Goal: Information Seeking & Learning: Find specific fact

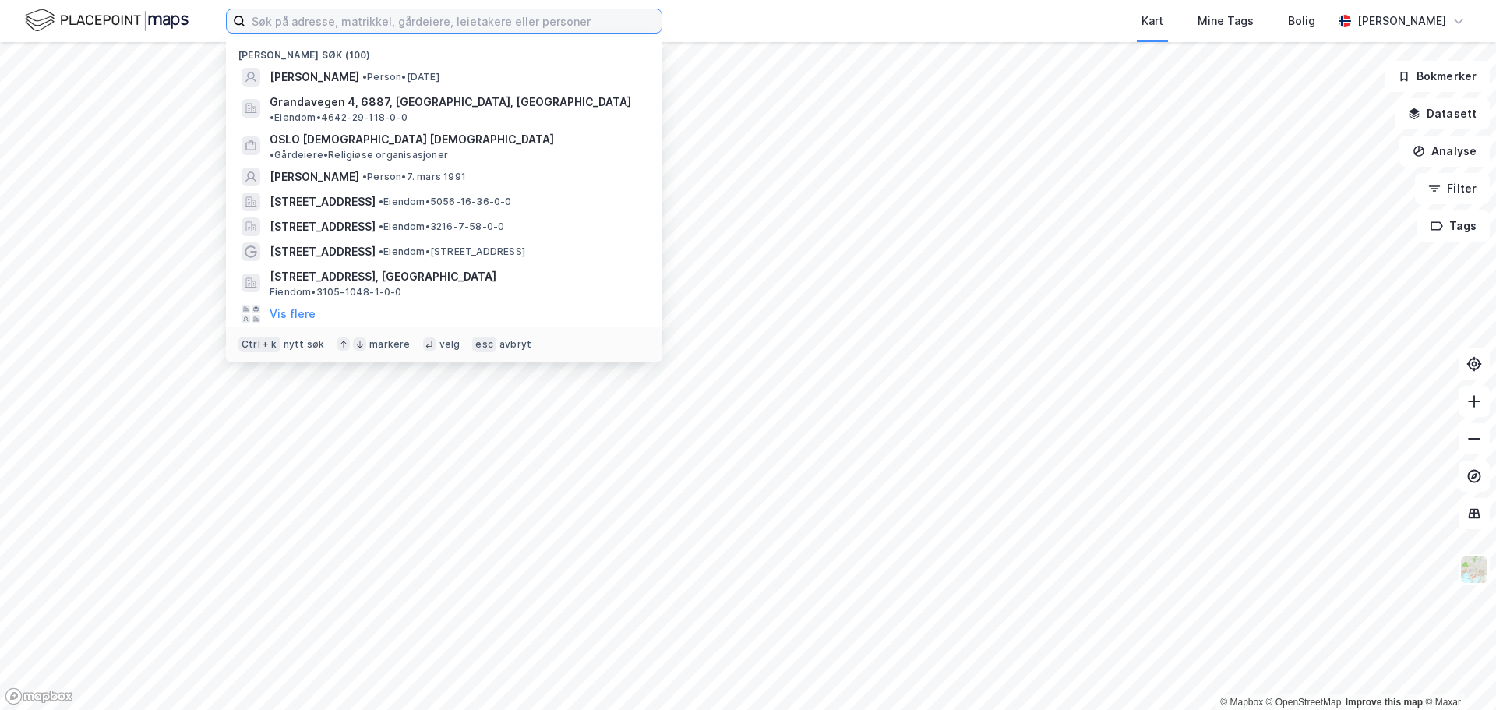
click at [292, 27] on input at bounding box center [454, 20] width 416 height 23
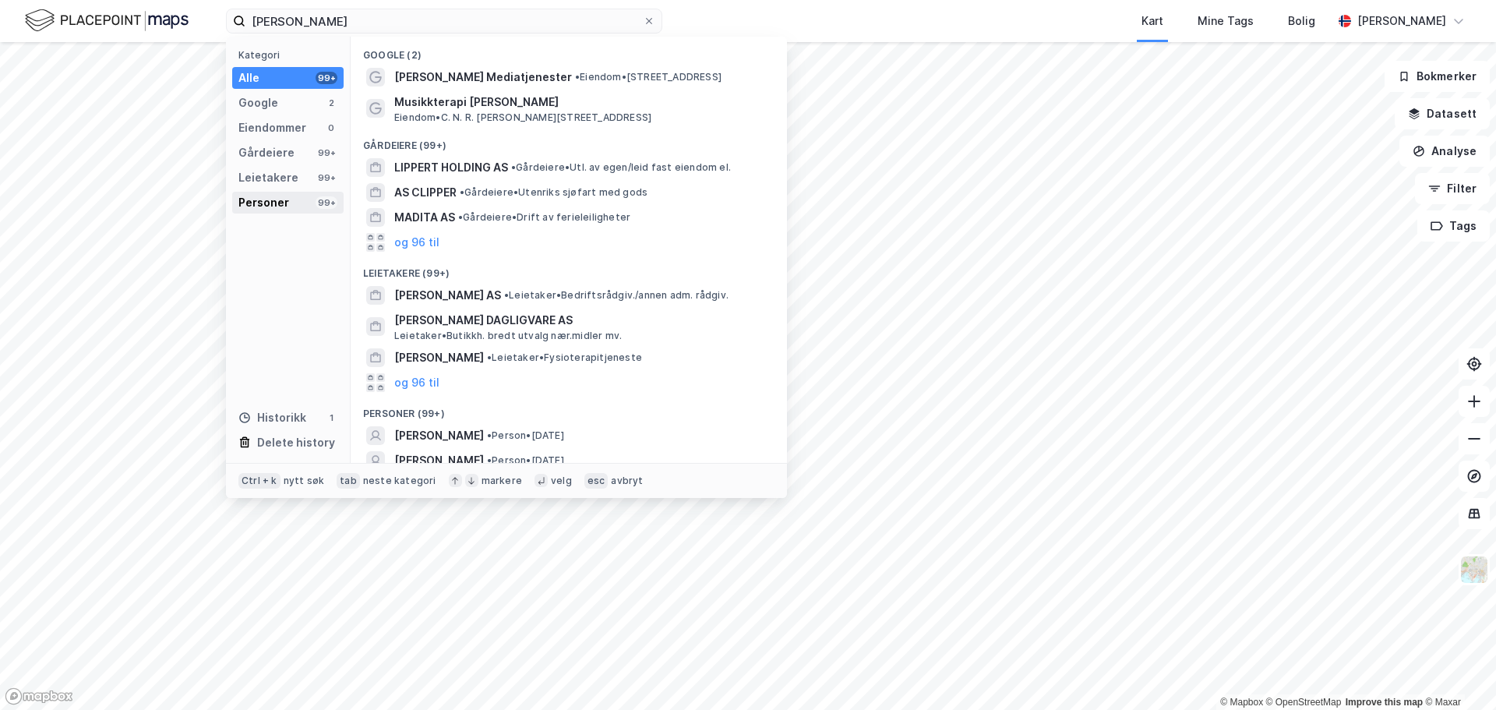
click at [298, 193] on div "Personer 99+" at bounding box center [287, 203] width 111 height 22
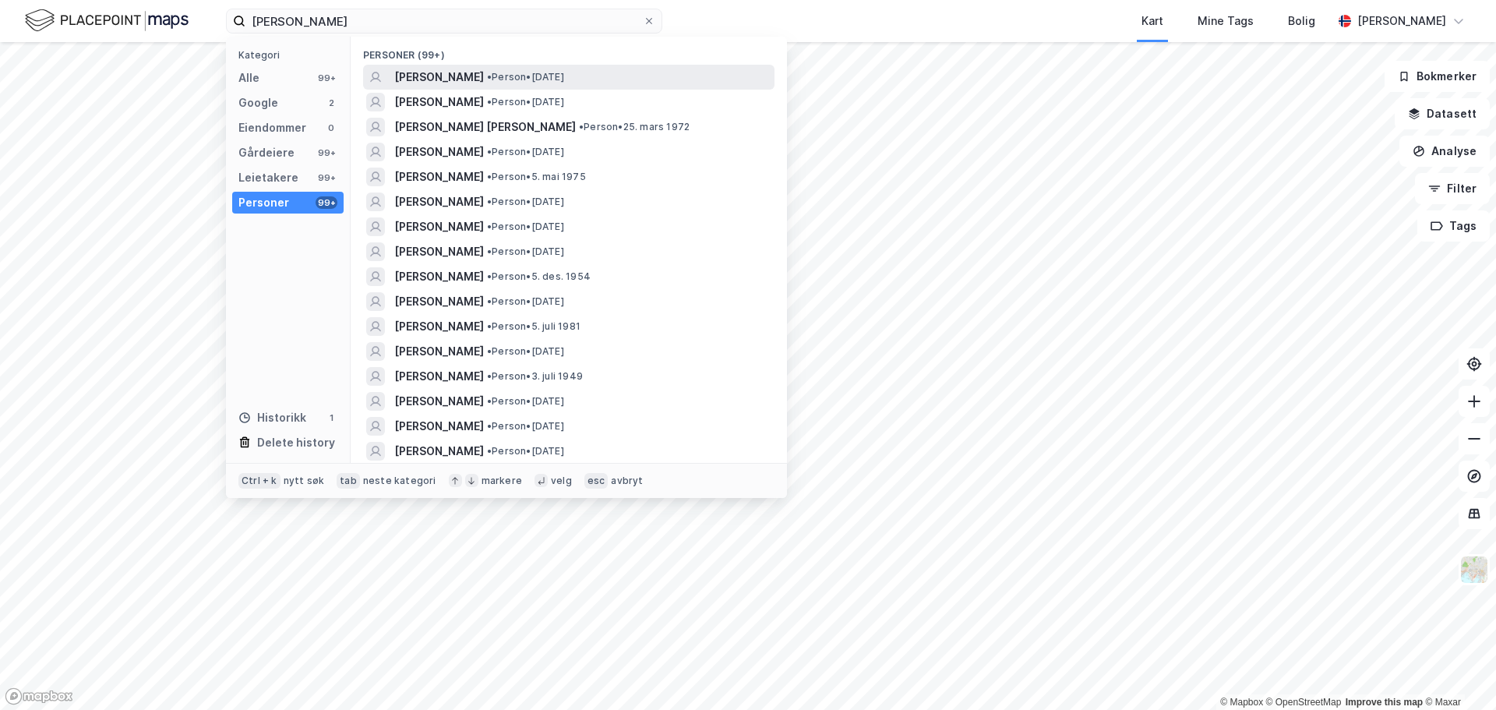
click at [479, 84] on span "[PERSON_NAME]" at bounding box center [439, 77] width 90 height 19
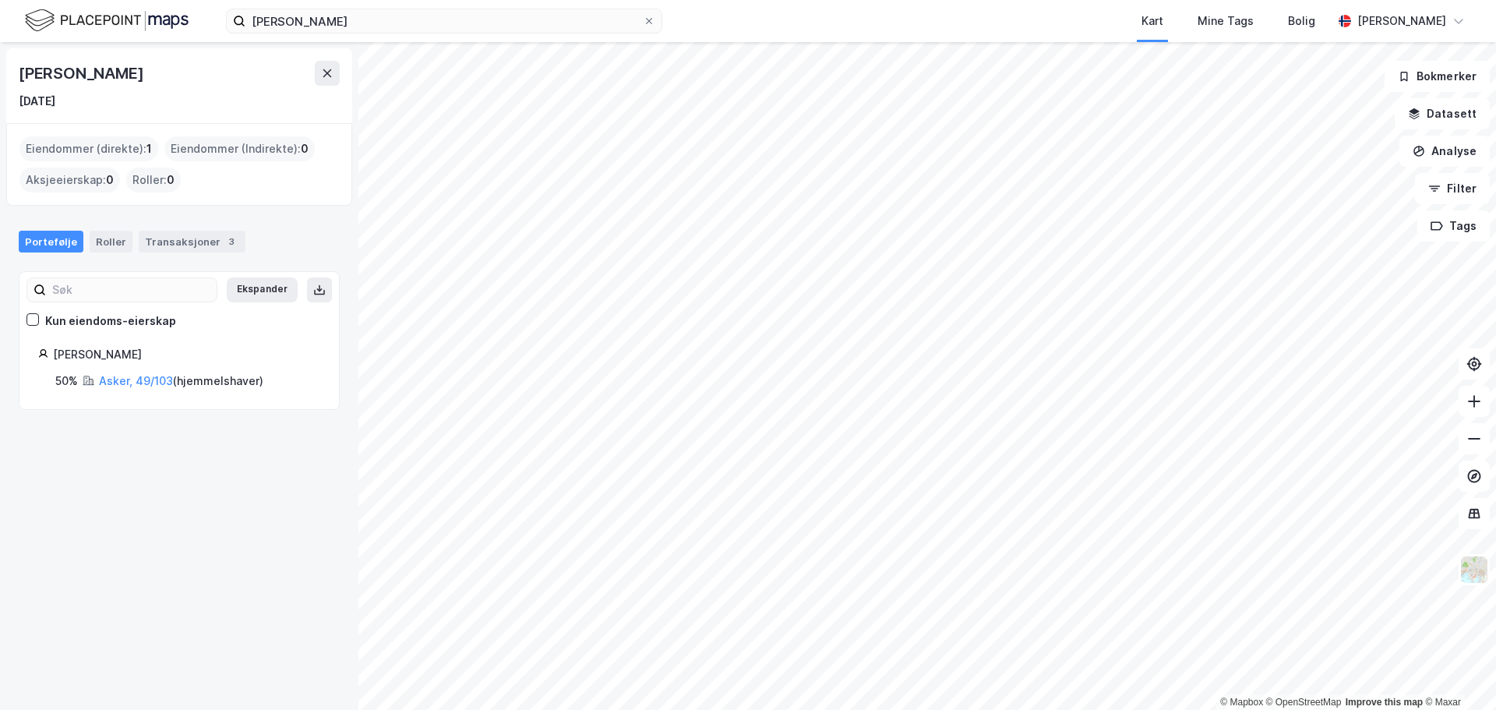
click at [454, 3] on div "[PERSON_NAME] Kart Mine Tags [PERSON_NAME] [PERSON_NAME]" at bounding box center [748, 21] width 1496 height 42
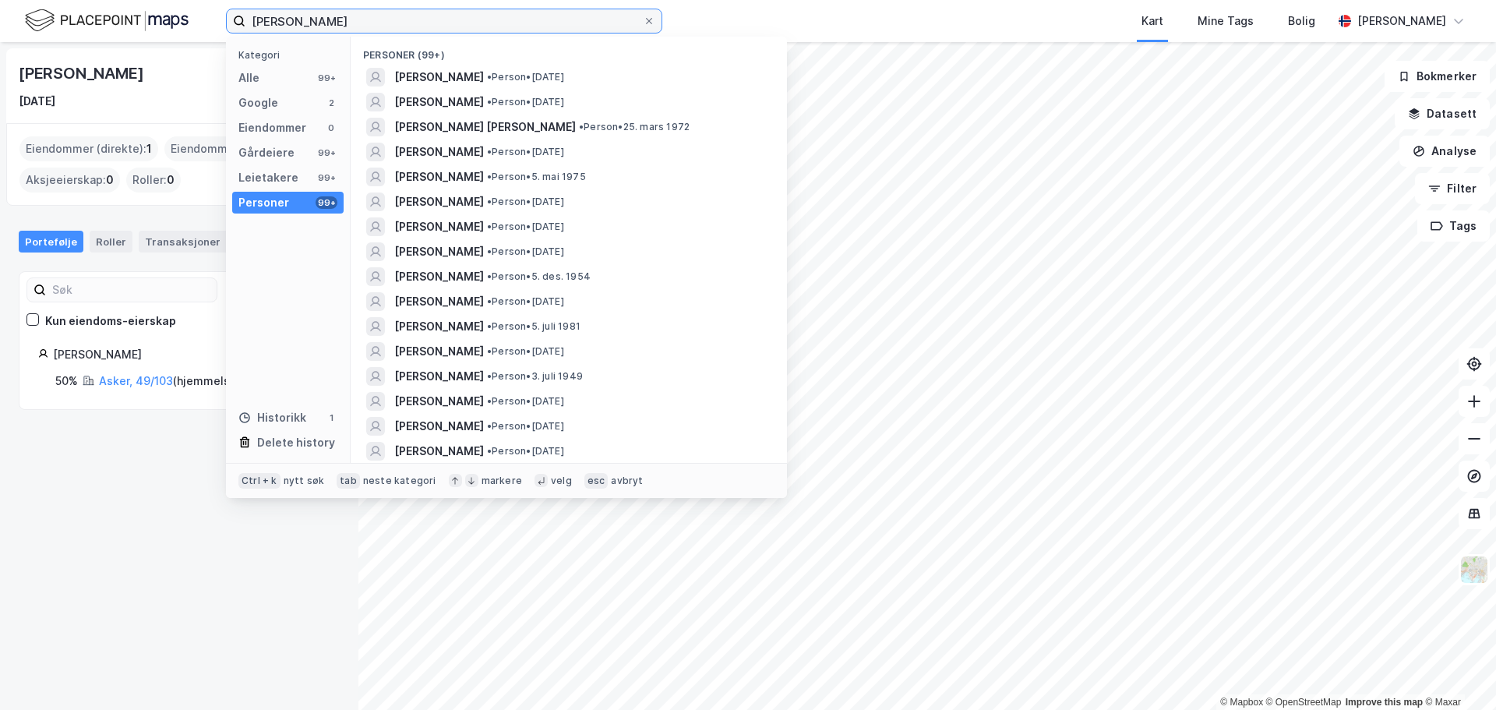
click at [431, 24] on input "[PERSON_NAME]" at bounding box center [445, 20] width 398 height 23
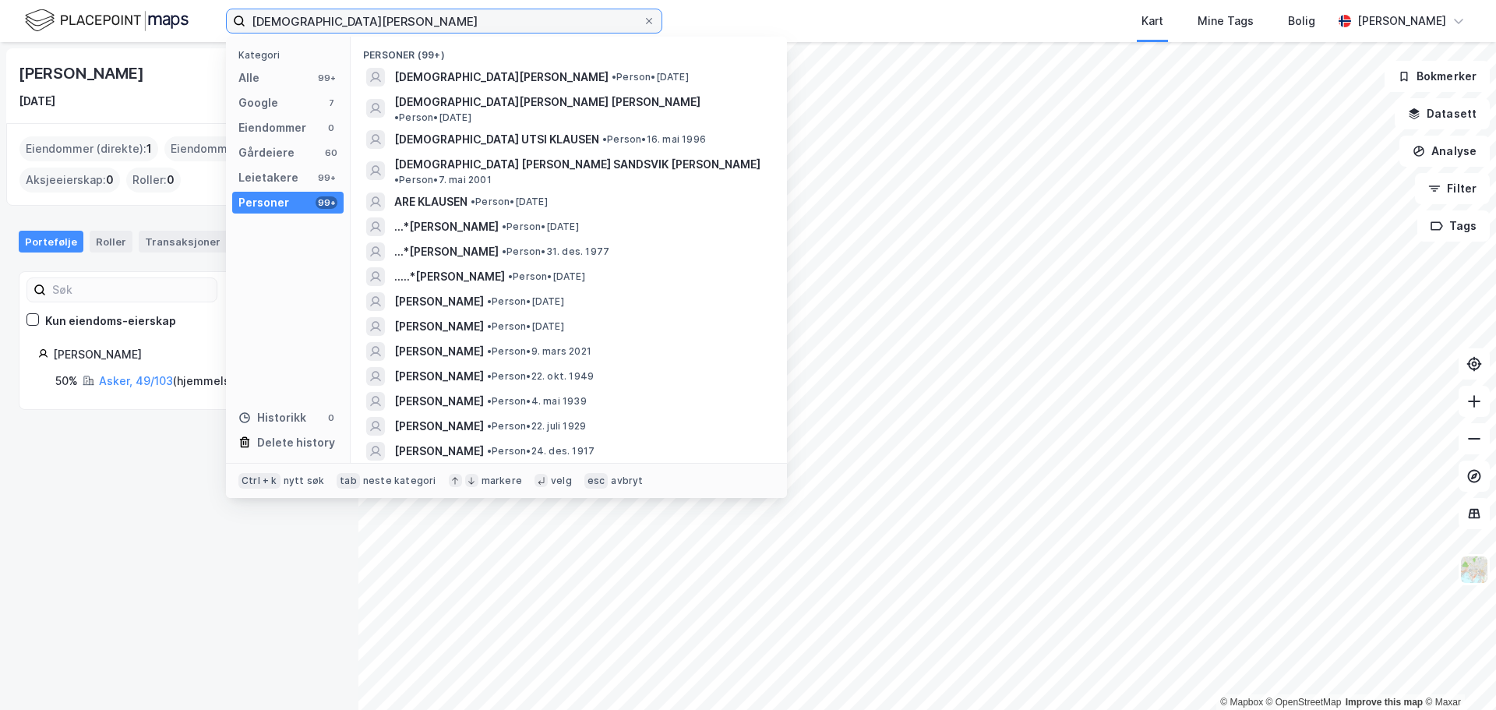
type input "[DEMOGRAPHIC_DATA][PERSON_NAME]"
